Goal: Task Accomplishment & Management: Manage account settings

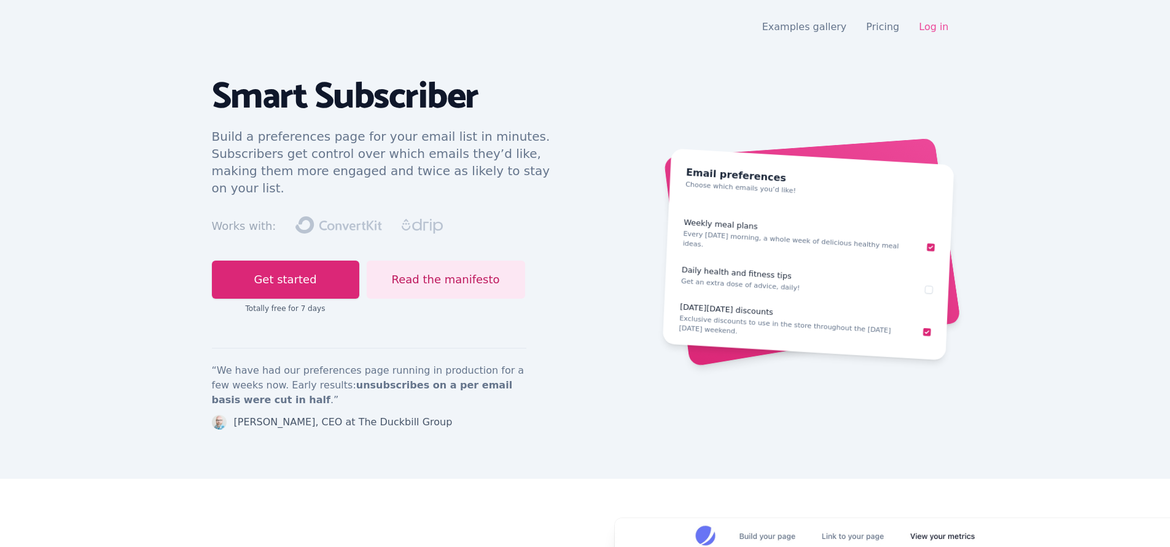
click at [931, 30] on link "Log in" at bounding box center [933, 27] width 29 height 12
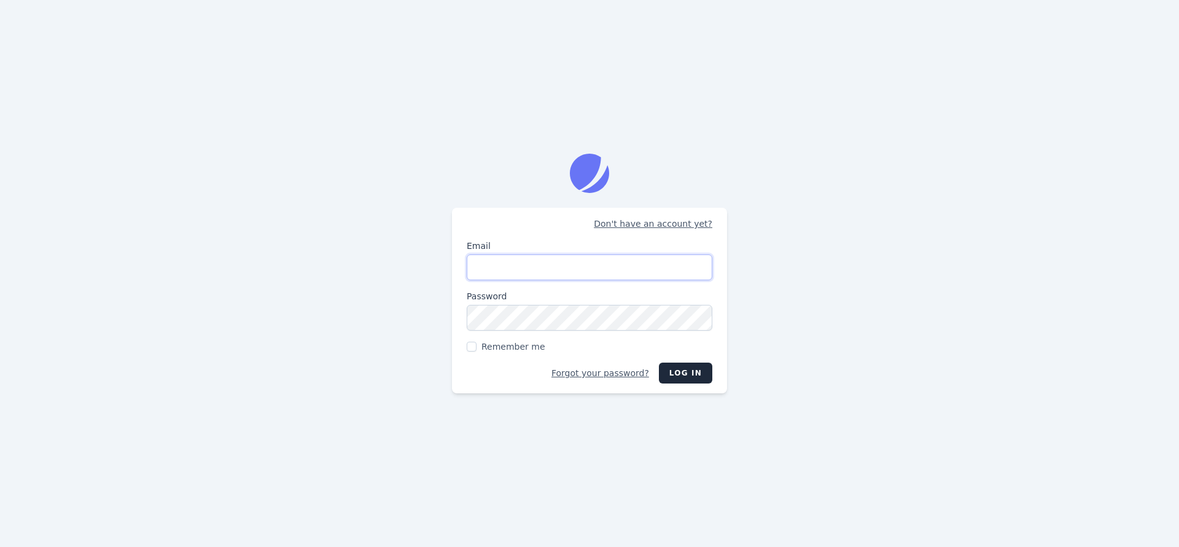
type input "james@historical-tailoring.com"
click at [677, 373] on button "Log in" at bounding box center [685, 372] width 53 height 21
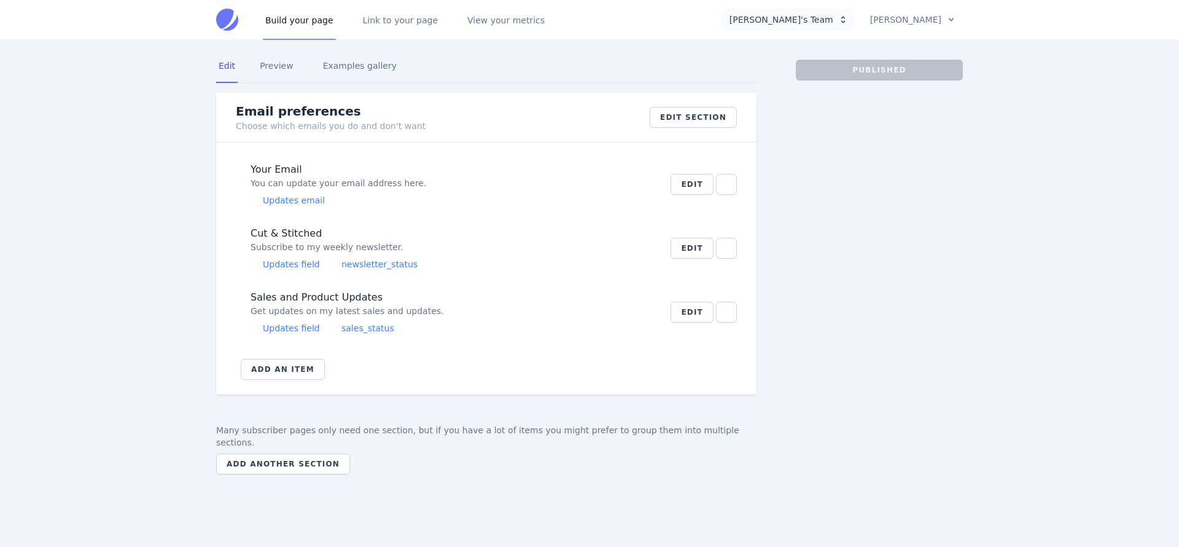
click at [822, 18] on button "James's Team" at bounding box center [788, 19] width 133 height 21
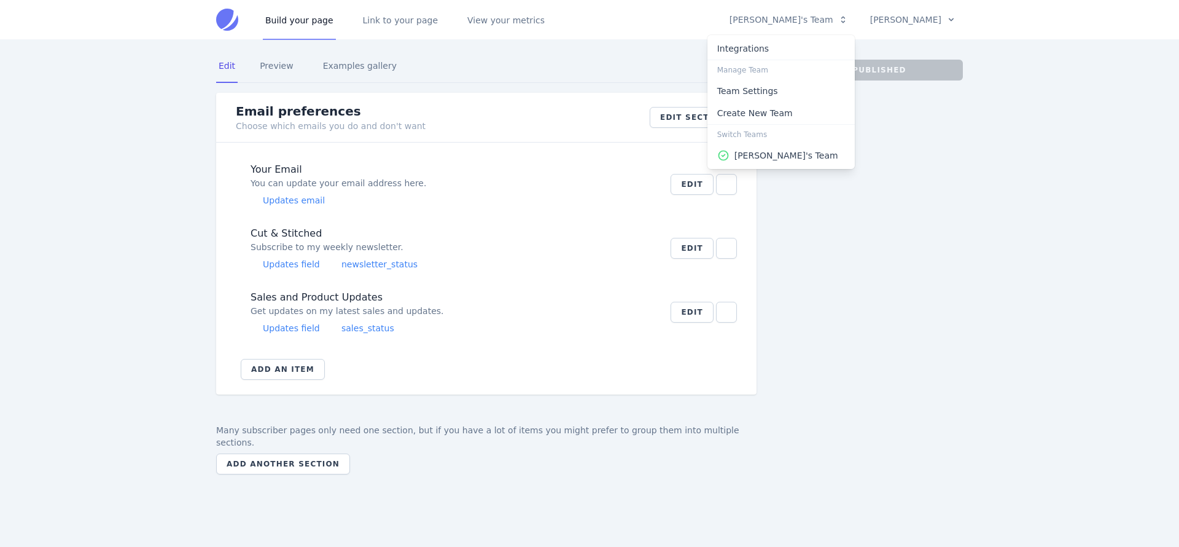
click at [897, 37] on div at bounding box center [589, 273] width 1179 height 547
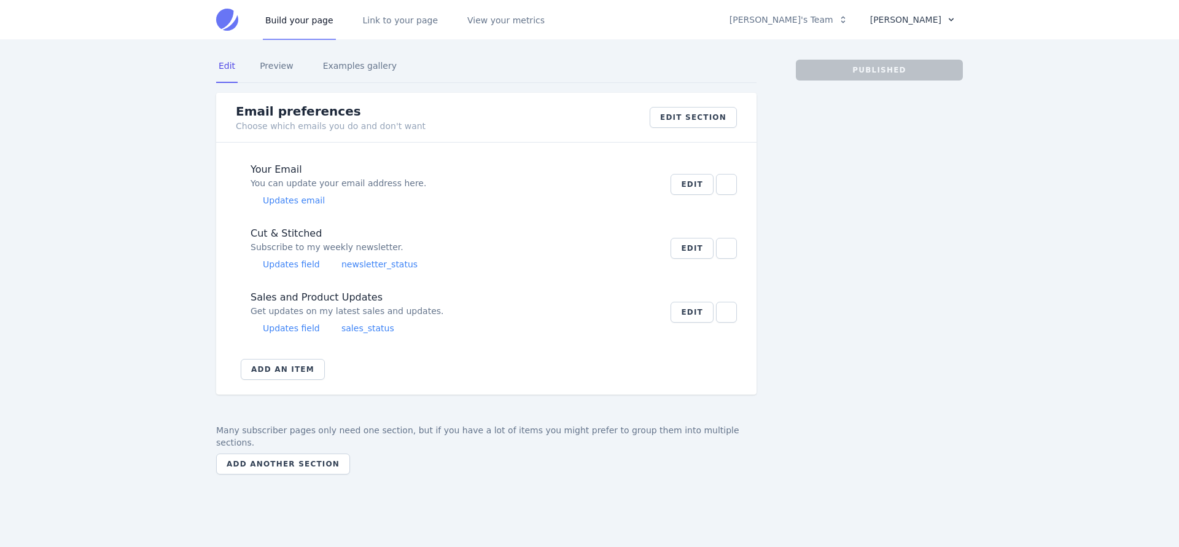
click at [911, 21] on button "James C. Williams" at bounding box center [912, 19] width 101 height 21
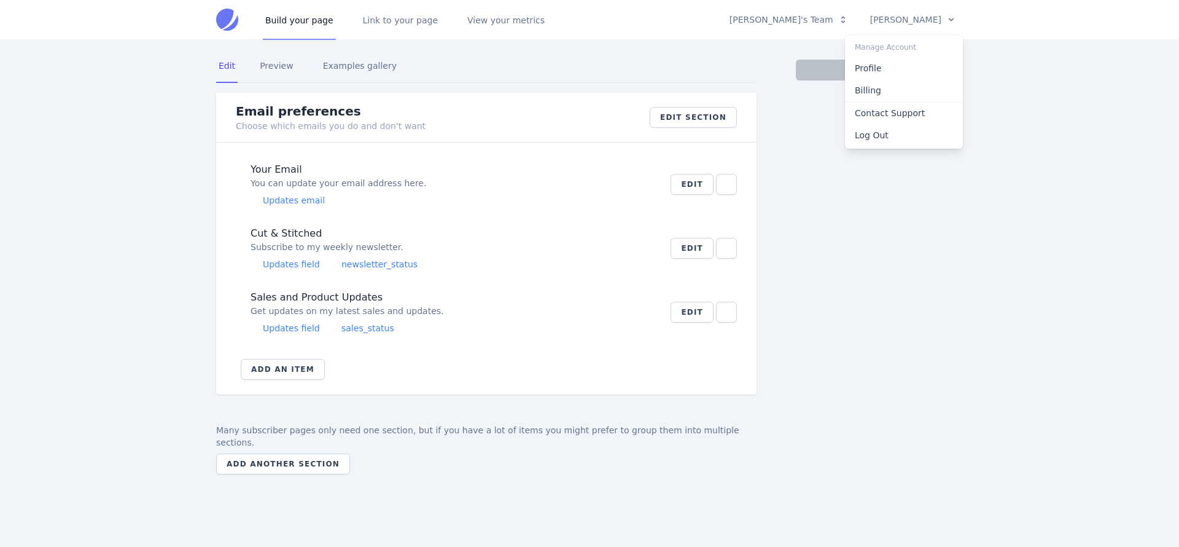
click at [774, 224] on div at bounding box center [589, 273] width 1179 height 547
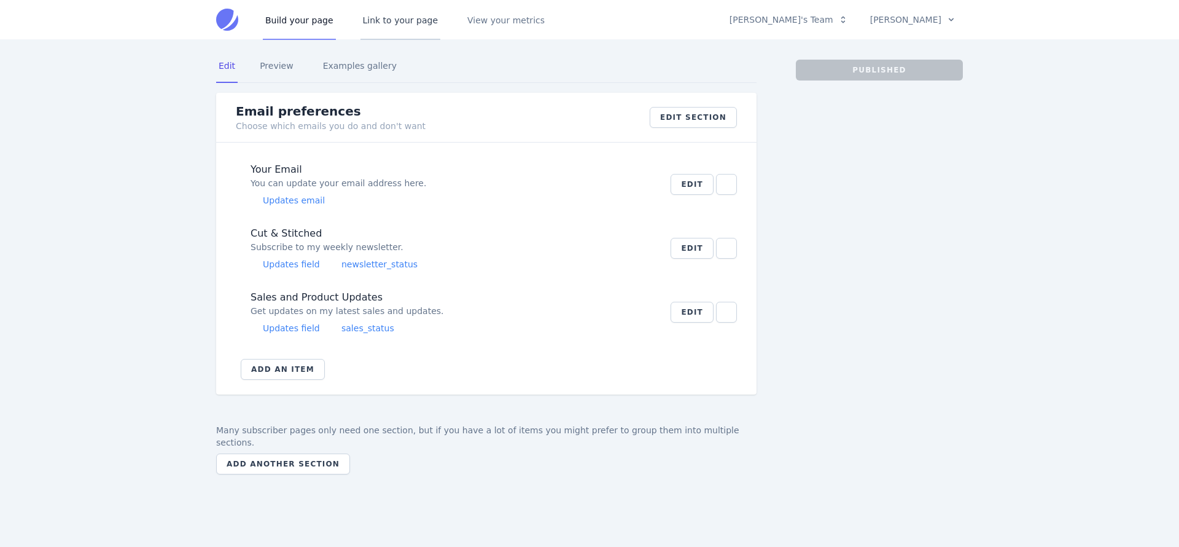
click at [368, 24] on link "Link to your page" at bounding box center [401, 19] width 80 height 41
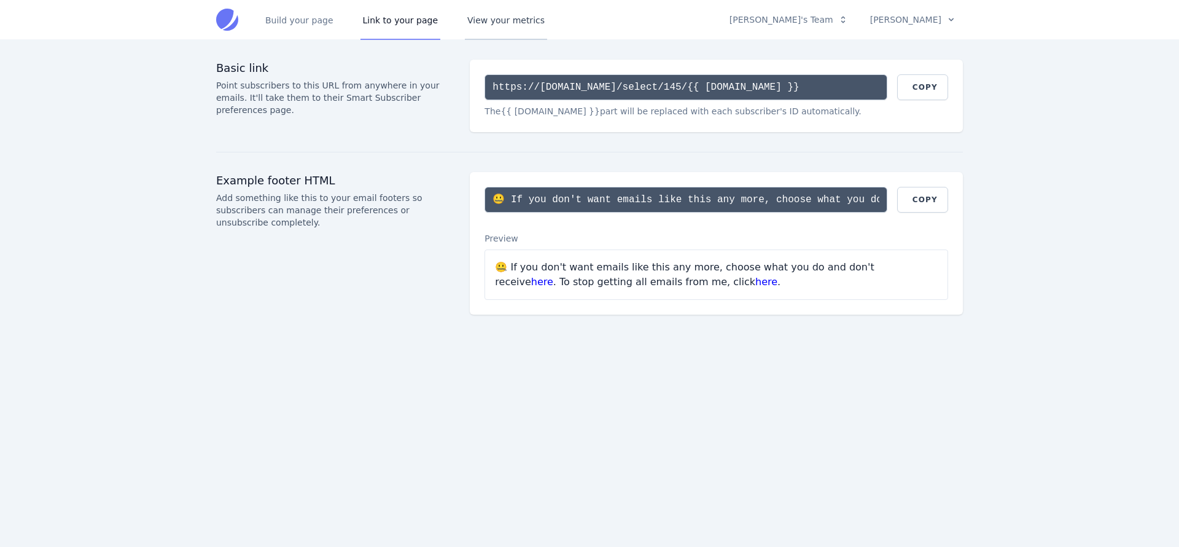
click at [465, 19] on link "View your metrics" at bounding box center [506, 19] width 82 height 41
click at [899, 21] on button "James C. Williams" at bounding box center [912, 19] width 101 height 21
click at [884, 92] on link "Billing" at bounding box center [904, 90] width 118 height 22
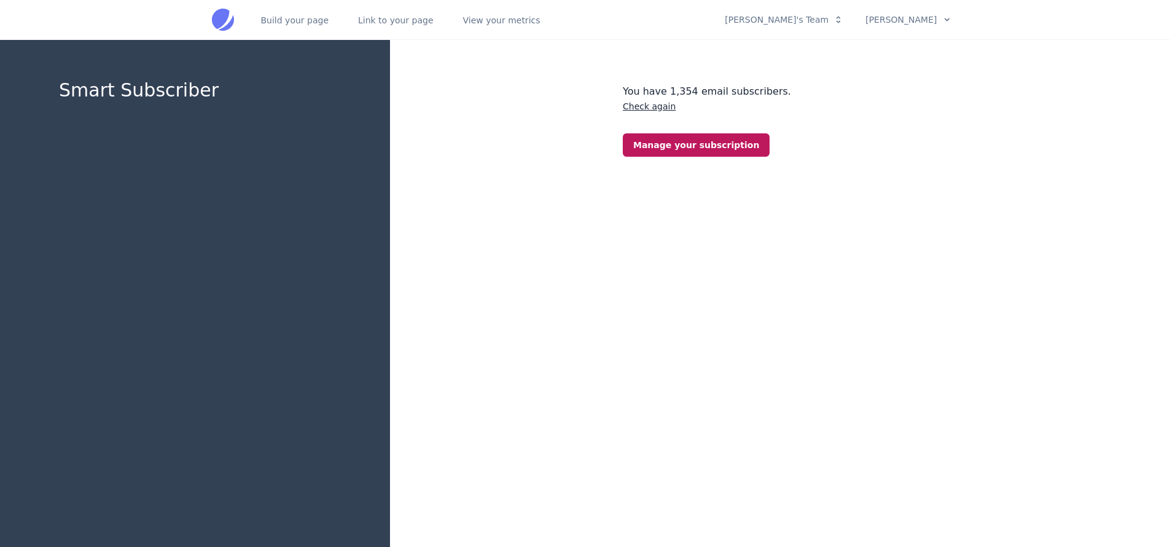
click at [698, 142] on link "Manage your subscription" at bounding box center [696, 144] width 147 height 23
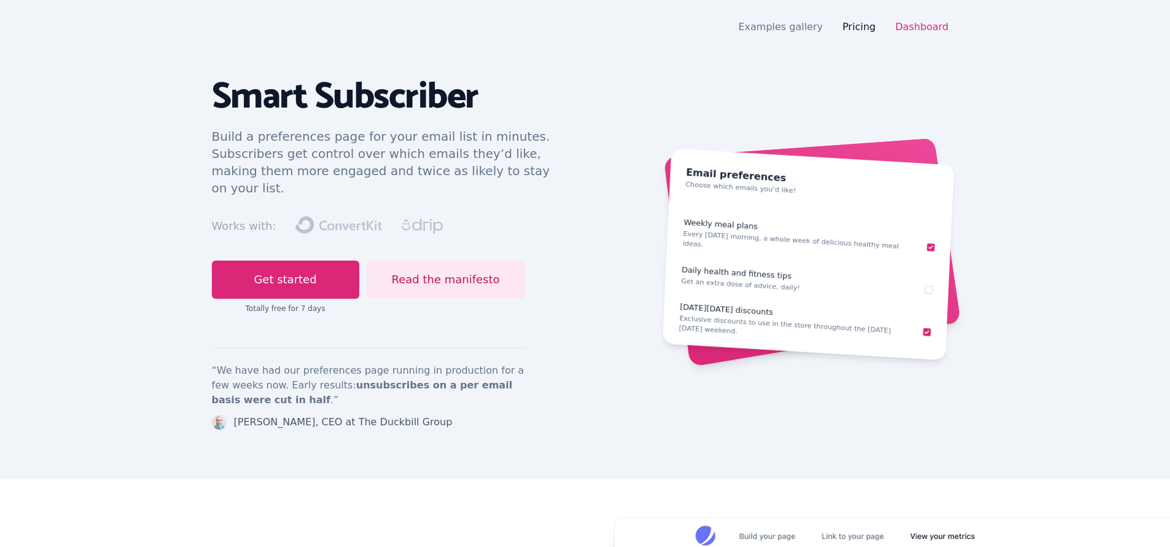
click at [856, 21] on link "Pricing" at bounding box center [859, 27] width 33 height 12
click at [402, 219] on icon "Drip" at bounding box center [422, 226] width 41 height 15
drag, startPoint x: 354, startPoint y: 201, endPoint x: 321, endPoint y: 201, distance: 33.2
click at [321, 216] on icon at bounding box center [338, 224] width 87 height 17
